Goal: Task Accomplishment & Management: Manage account settings

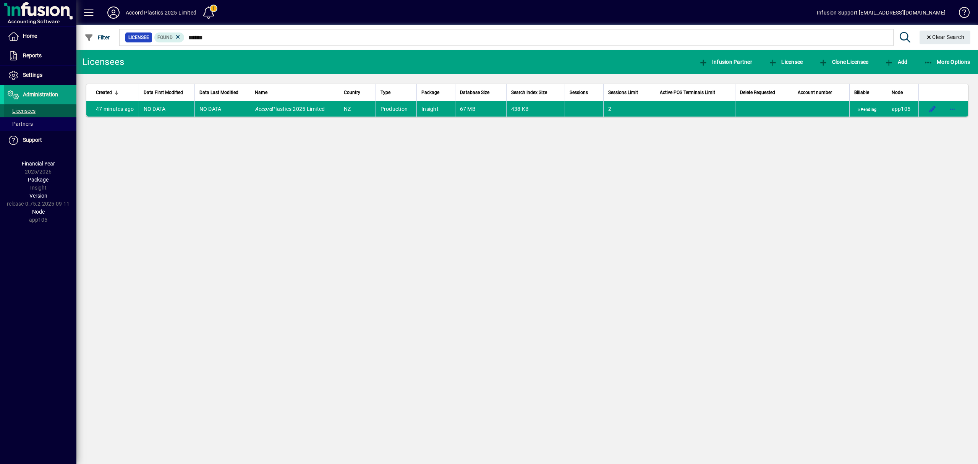
click at [24, 108] on span "Licensees" at bounding box center [22, 111] width 28 height 6
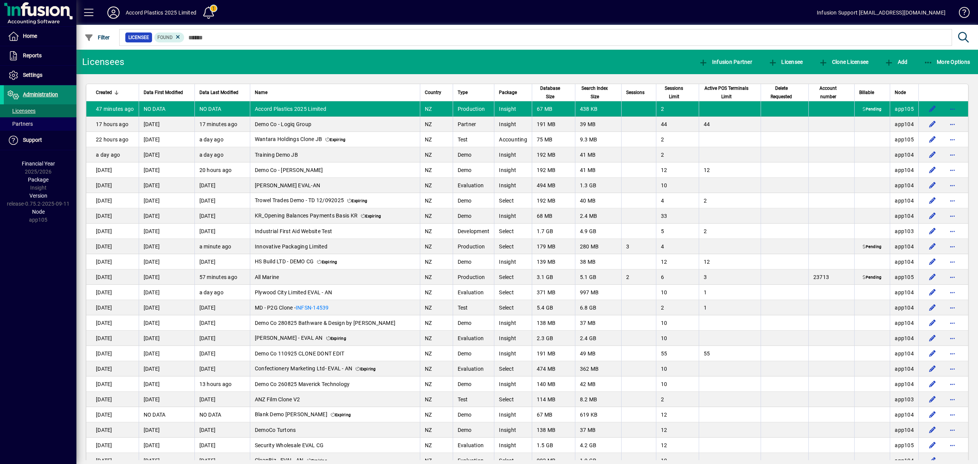
click at [39, 92] on span "Administration" at bounding box center [40, 94] width 35 height 6
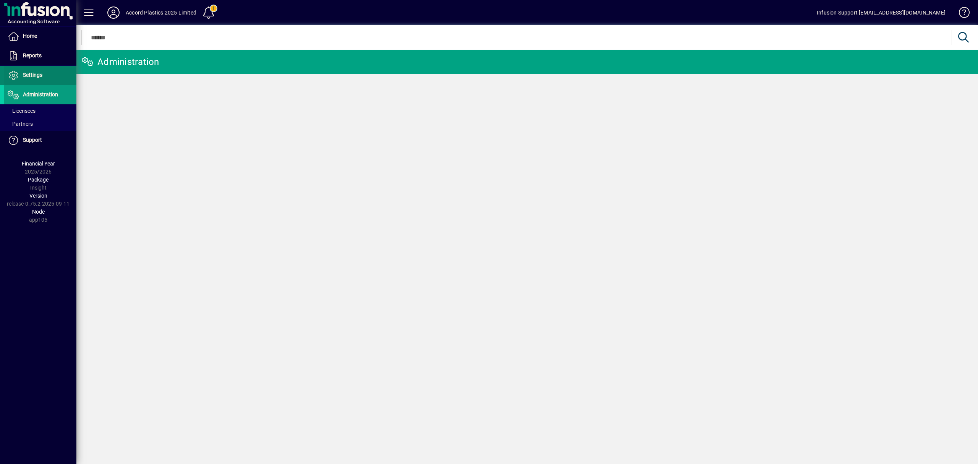
click at [39, 75] on span "Settings" at bounding box center [32, 75] width 19 height 6
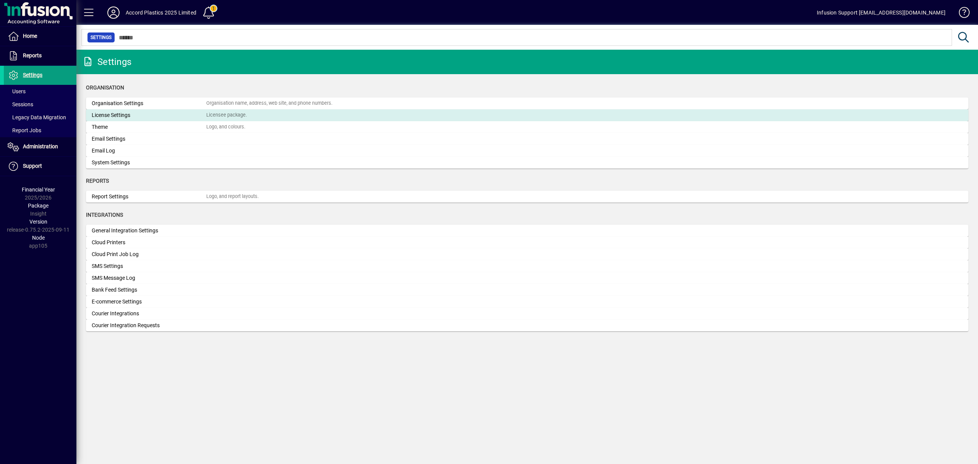
click at [125, 111] on div "License Settings" at bounding box center [149, 115] width 115 height 8
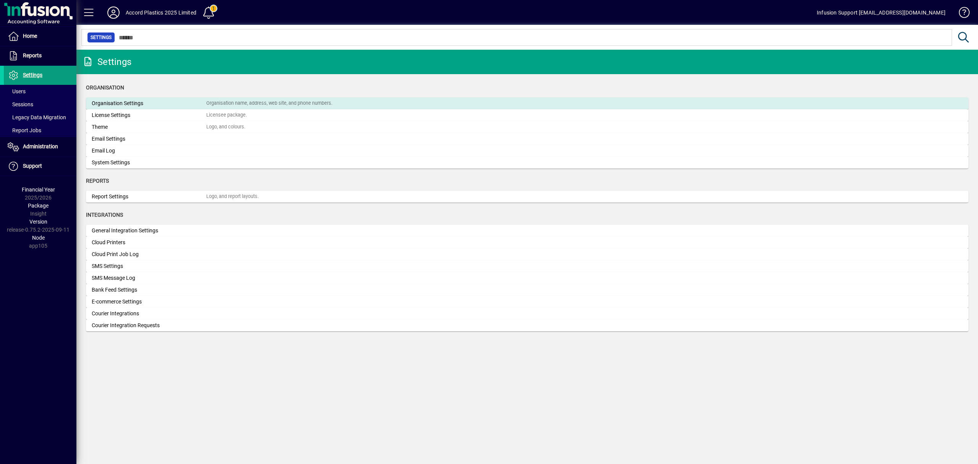
click at [109, 103] on div "Organisation Settings" at bounding box center [149, 103] width 115 height 8
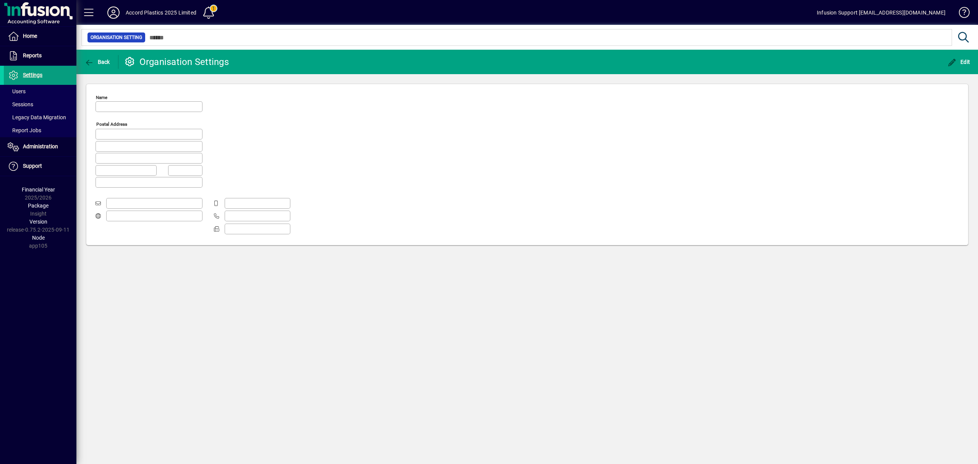
type input "**********"
click at [113, 12] on icon at bounding box center [113, 12] width 15 height 12
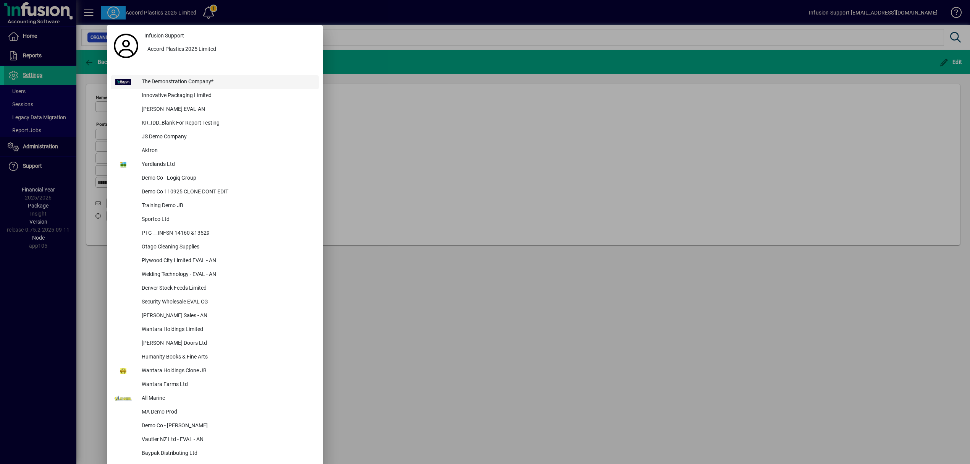
click at [159, 78] on div "The Demonstration Company*" at bounding box center [227, 82] width 183 height 14
